Goal: Check status: Check status

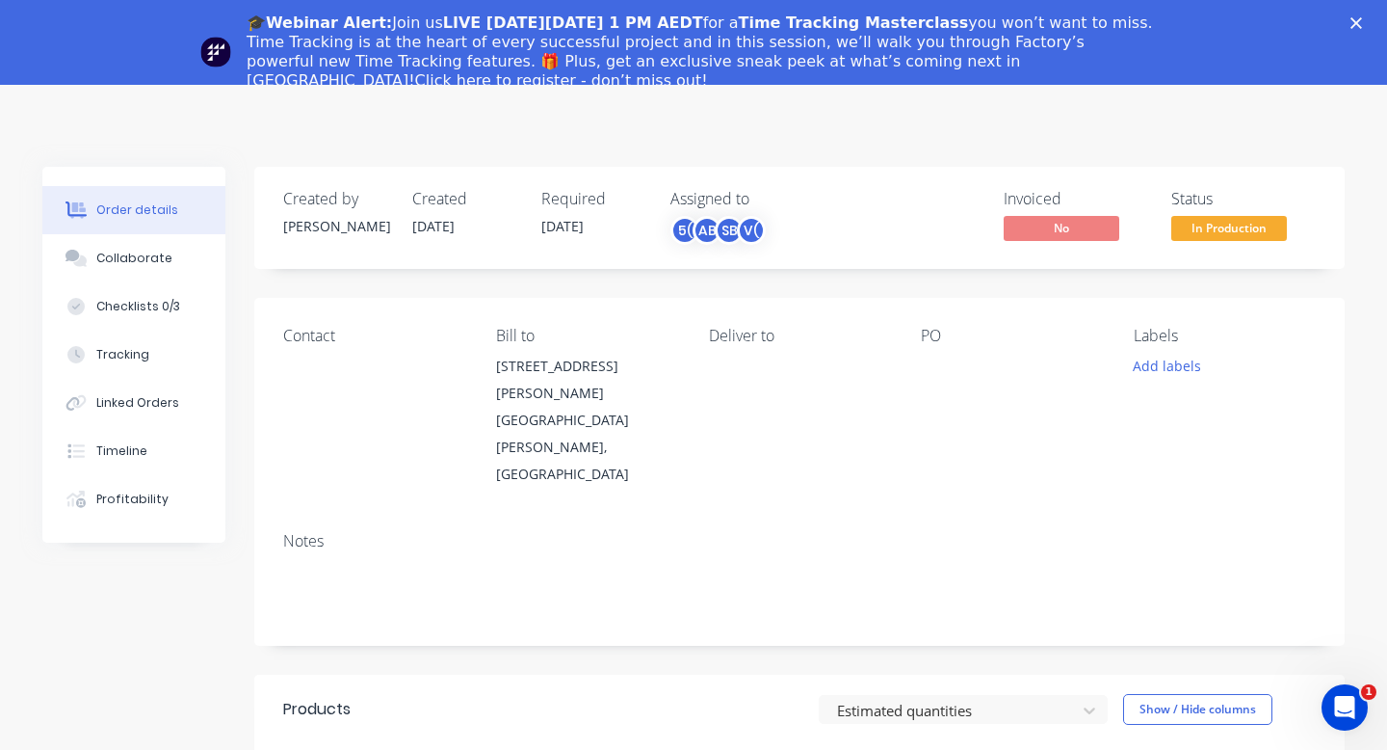
click at [1358, 21] on polygon "Close" at bounding box center [1357, 23] width 12 height 12
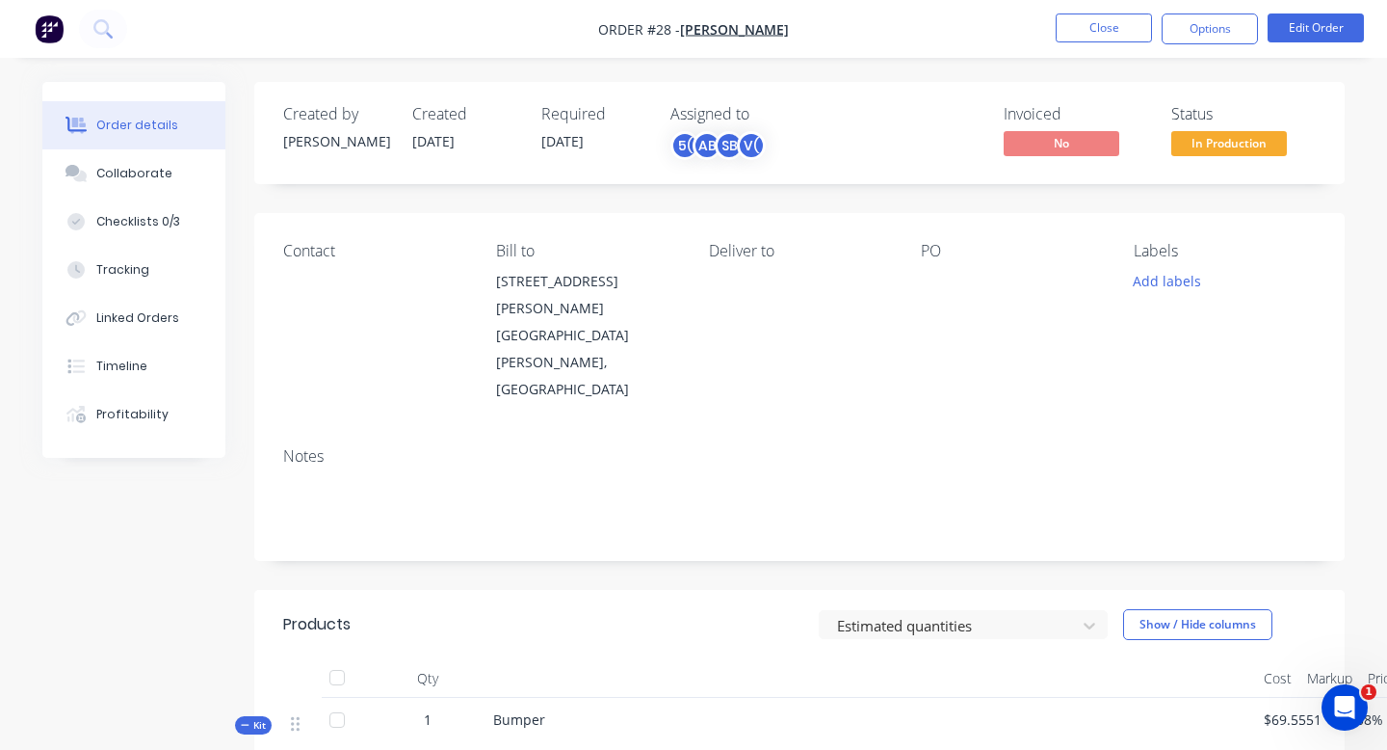
click at [52, 34] on img "button" at bounding box center [49, 28] width 29 height 29
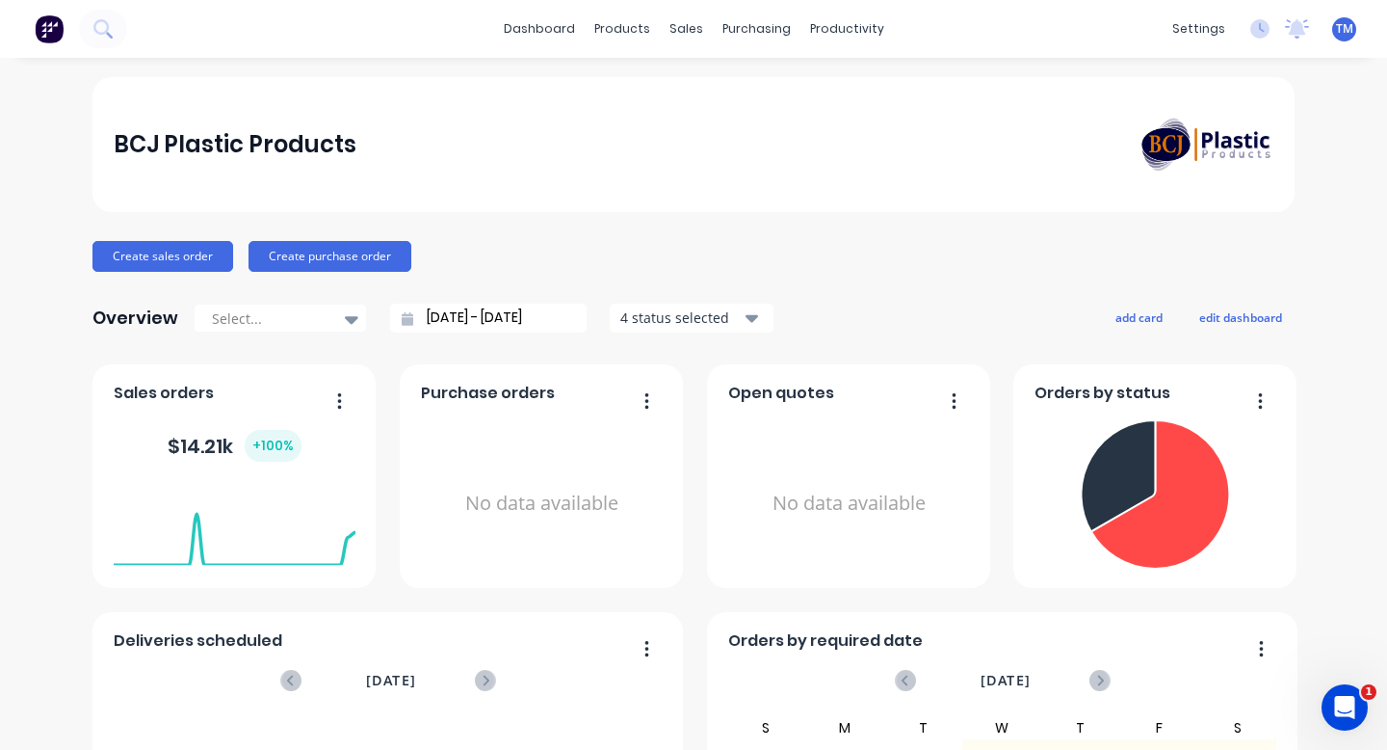
click at [521, 165] on div "BCJ Plastic Products" at bounding box center [694, 144] width 1161 height 57
click at [687, 23] on div "sales" at bounding box center [686, 28] width 53 height 29
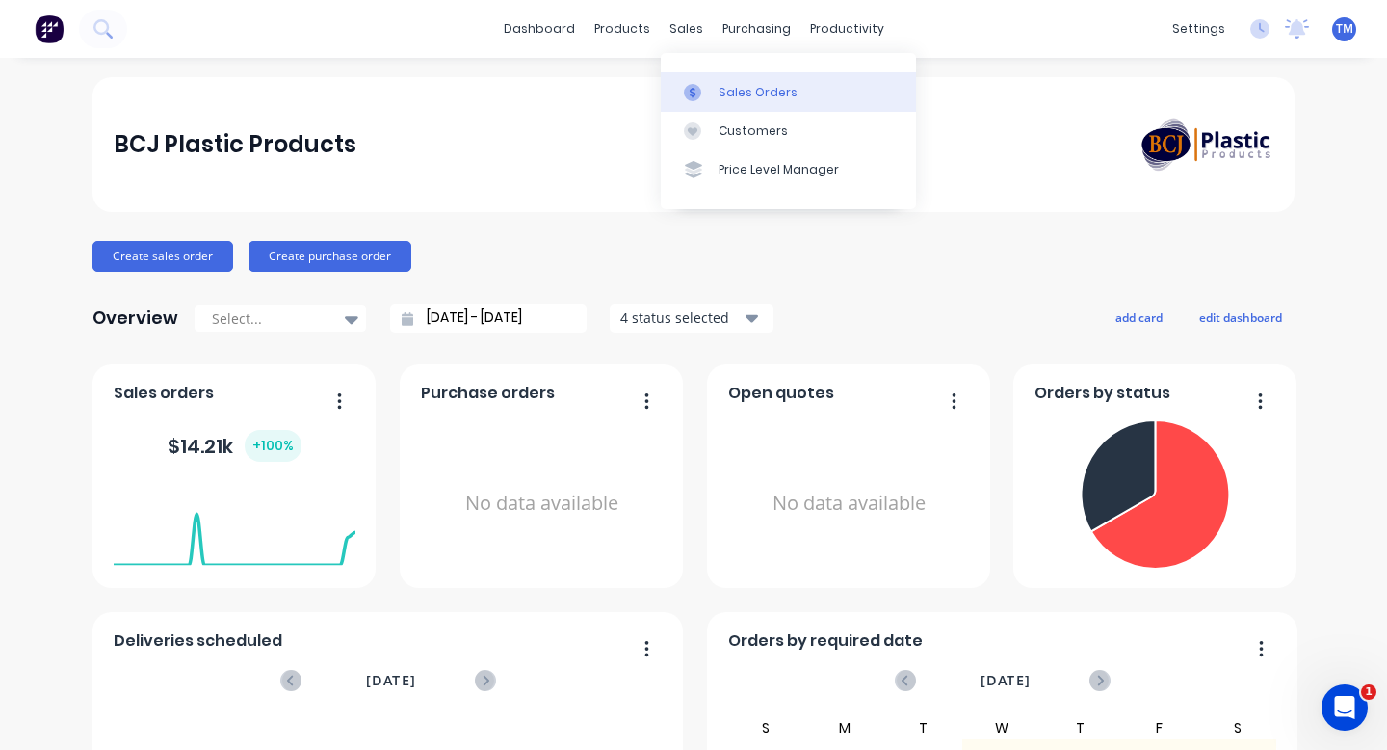
click at [711, 84] on div at bounding box center [698, 92] width 29 height 17
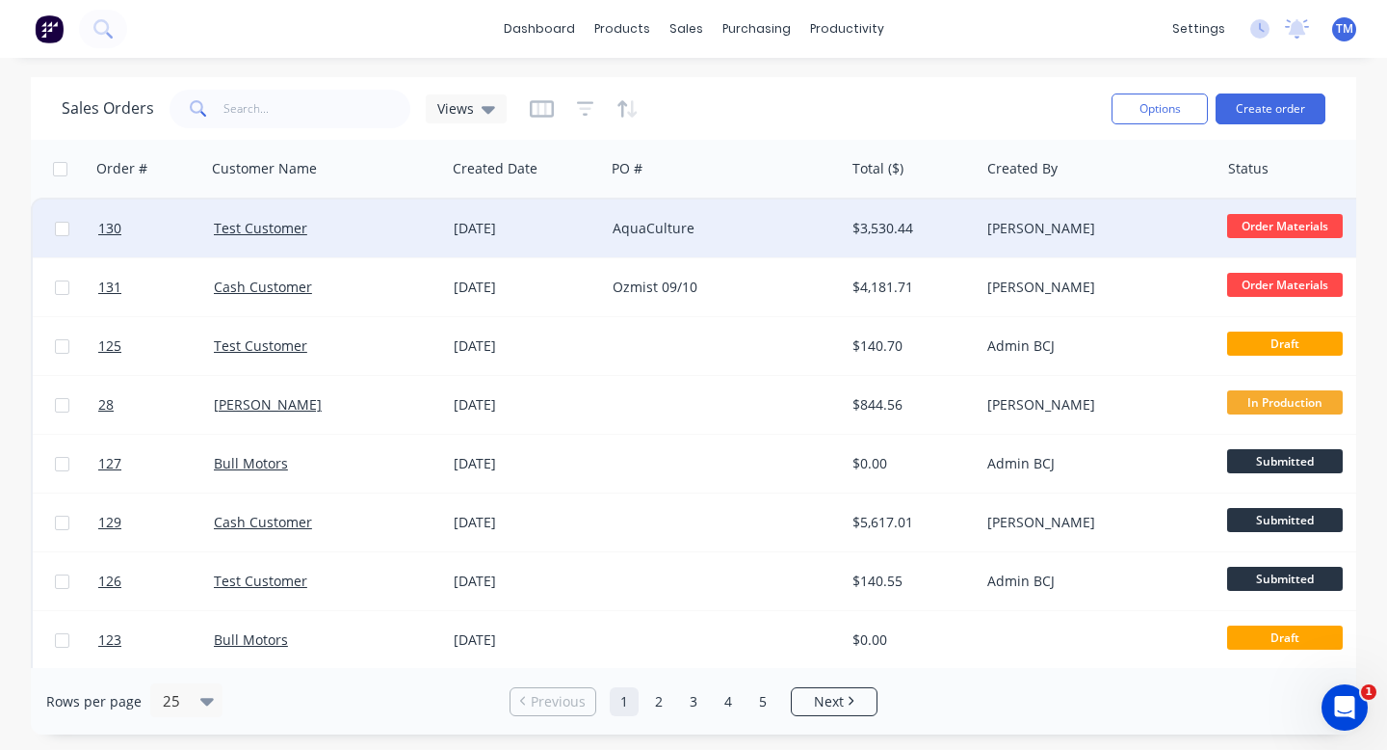
click at [435, 230] on div "Test Customer" at bounding box center [326, 228] width 224 height 19
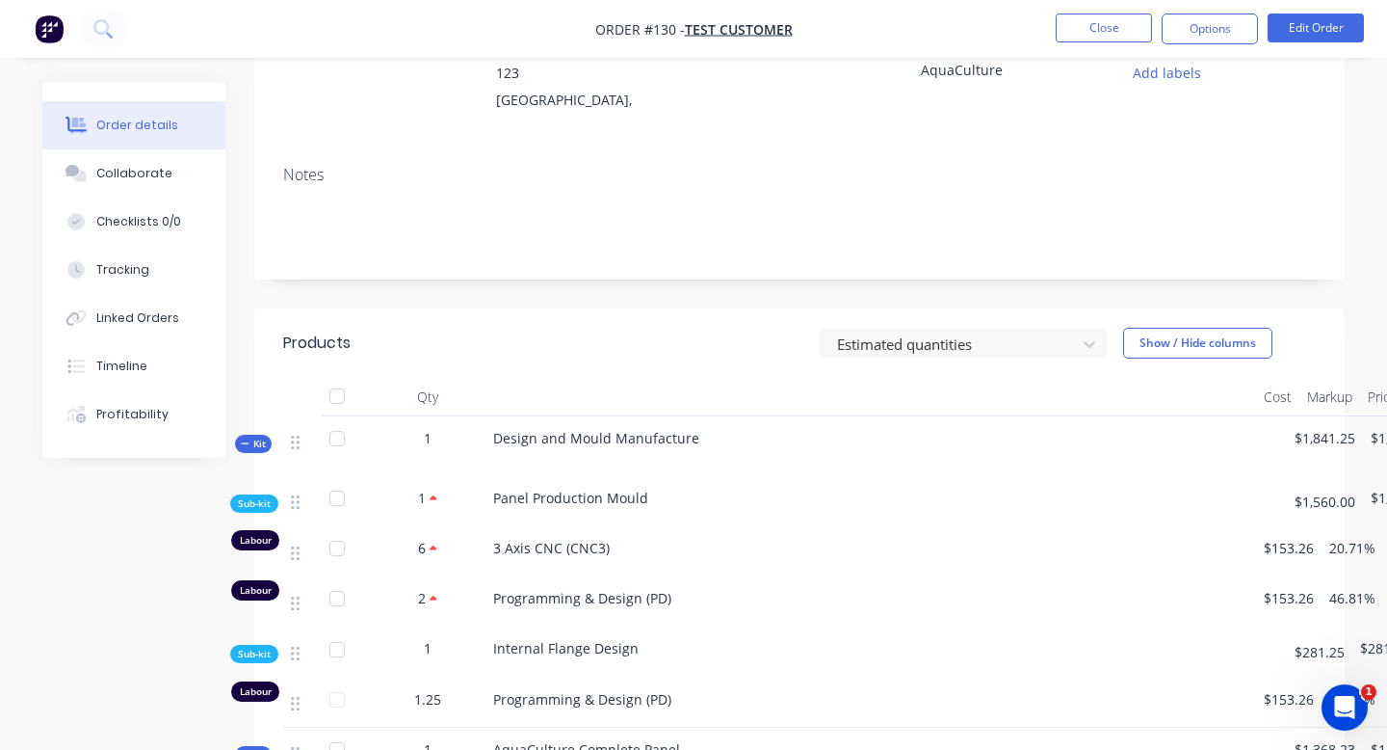
scroll to position [209, 0]
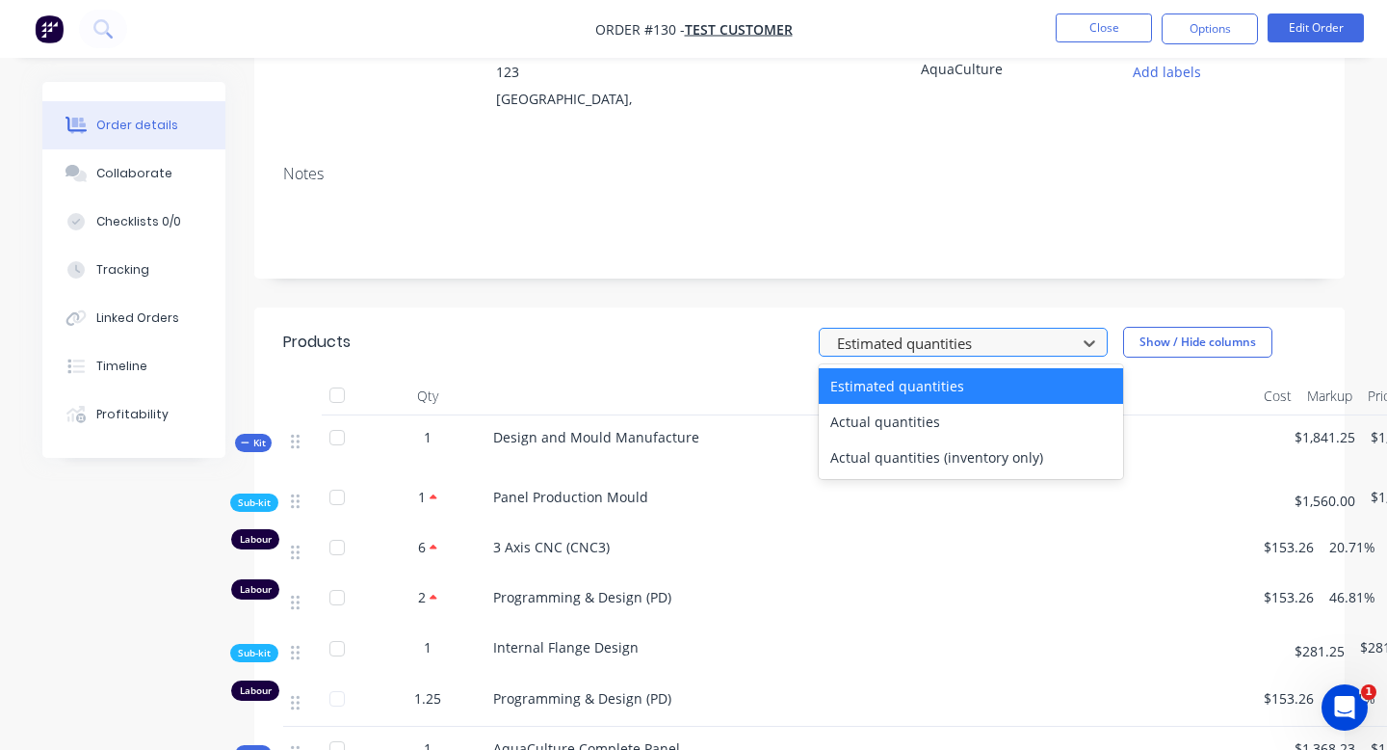
click at [933, 345] on div at bounding box center [950, 342] width 231 height 24
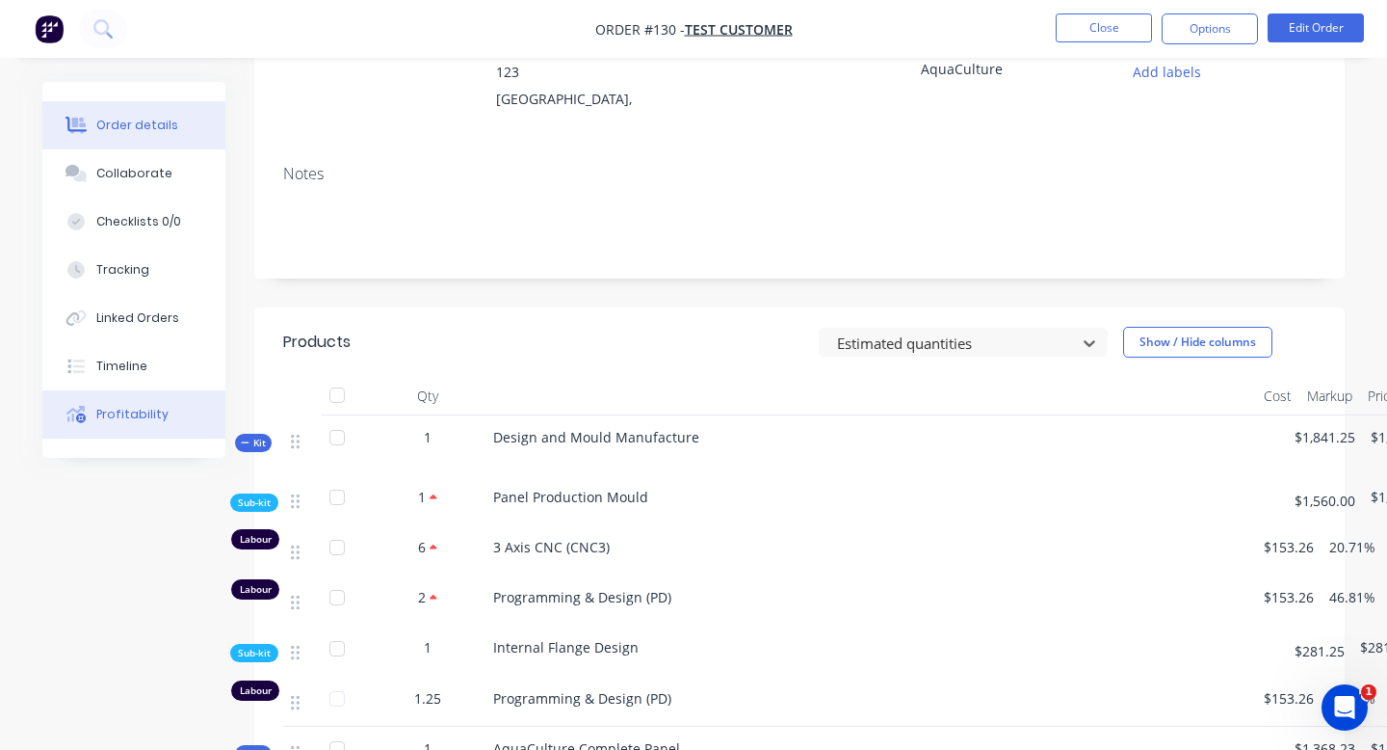
click at [144, 429] on button "Profitability" at bounding box center [133, 414] width 183 height 48
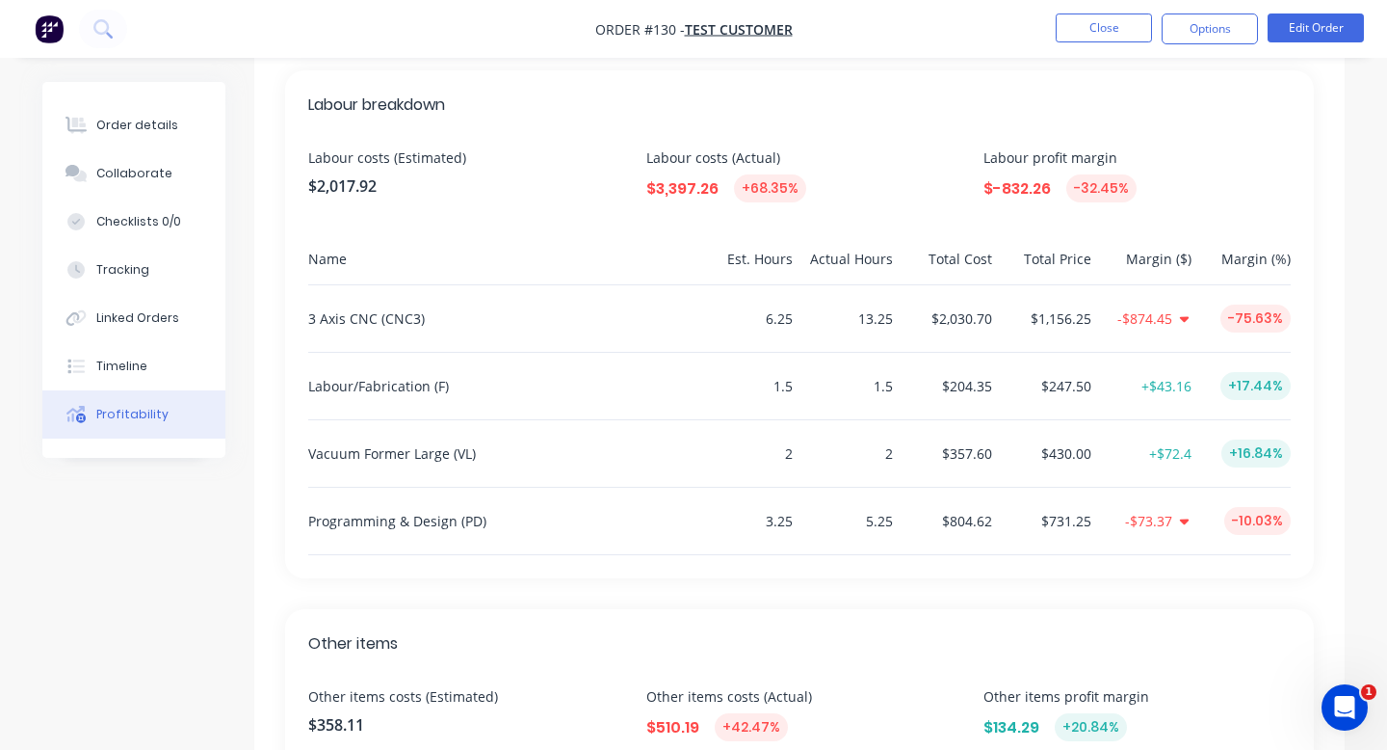
scroll to position [534, 0]
